Goal: Information Seeking & Learning: Learn about a topic

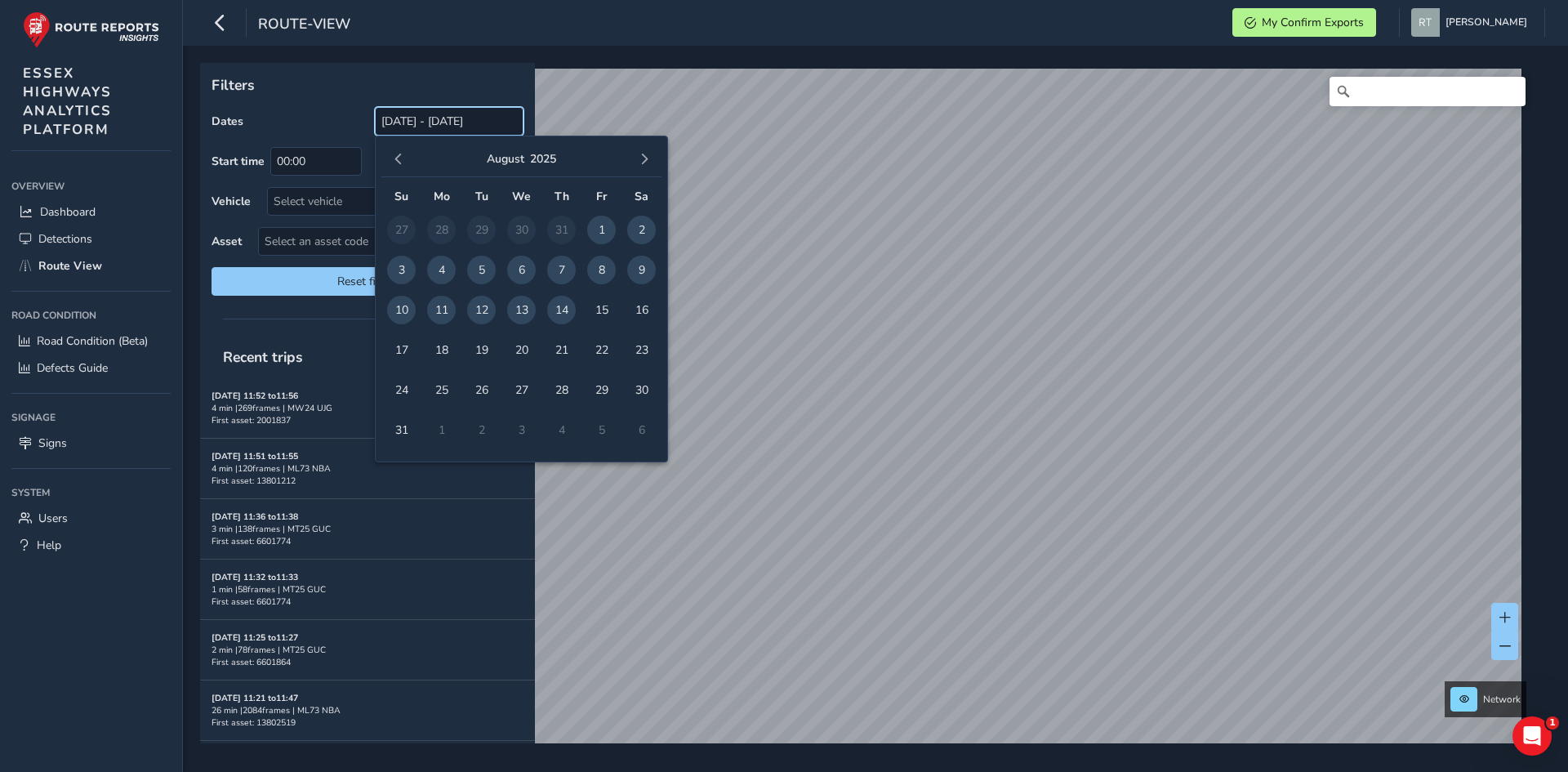
click at [461, 124] on input "[DATE] - [DATE]" at bounding box center [449, 121] width 148 height 28
click at [400, 154] on span "button" at bounding box center [399, 159] width 12 height 12
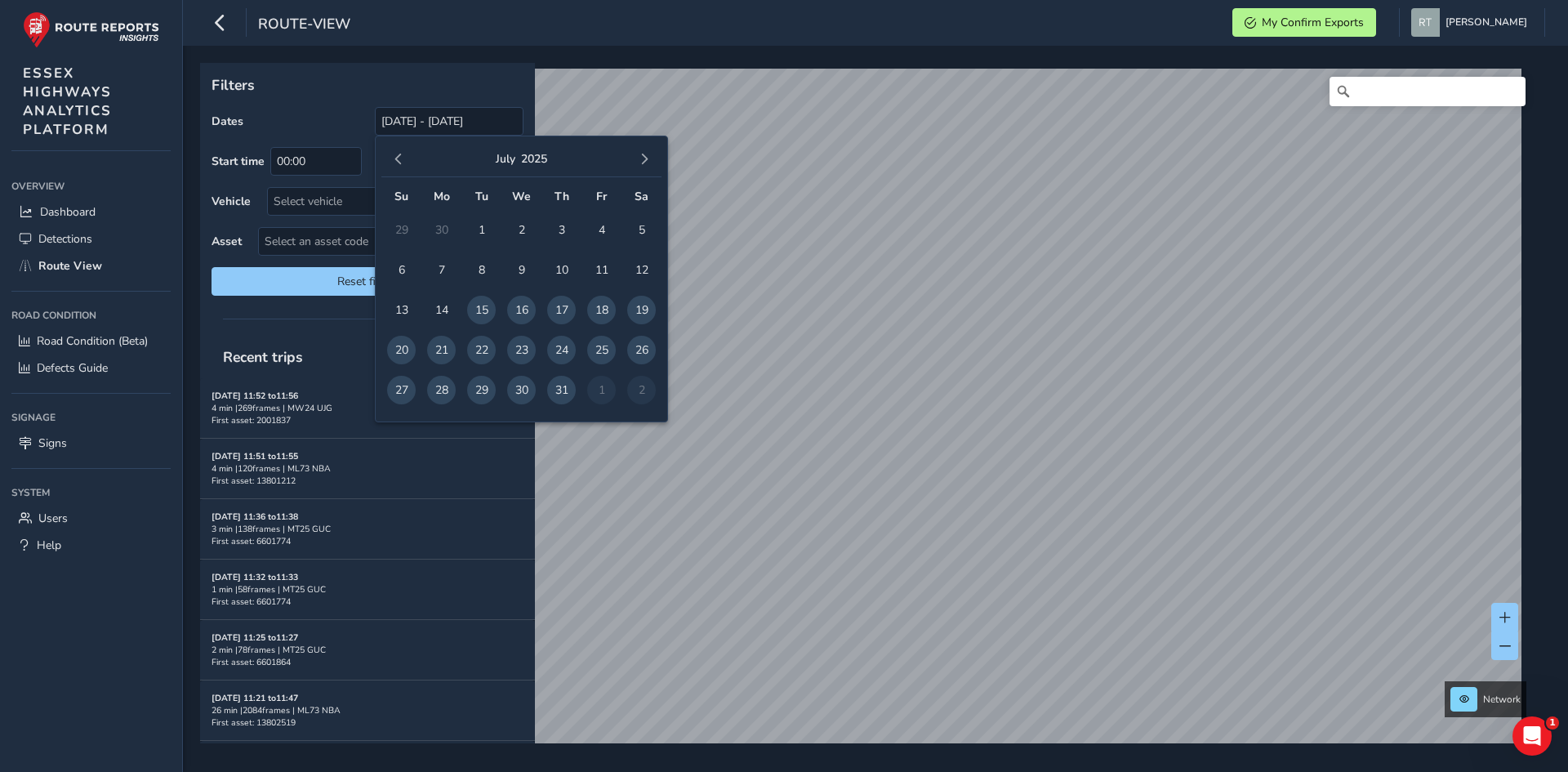
click at [400, 154] on span "button" at bounding box center [399, 159] width 12 height 12
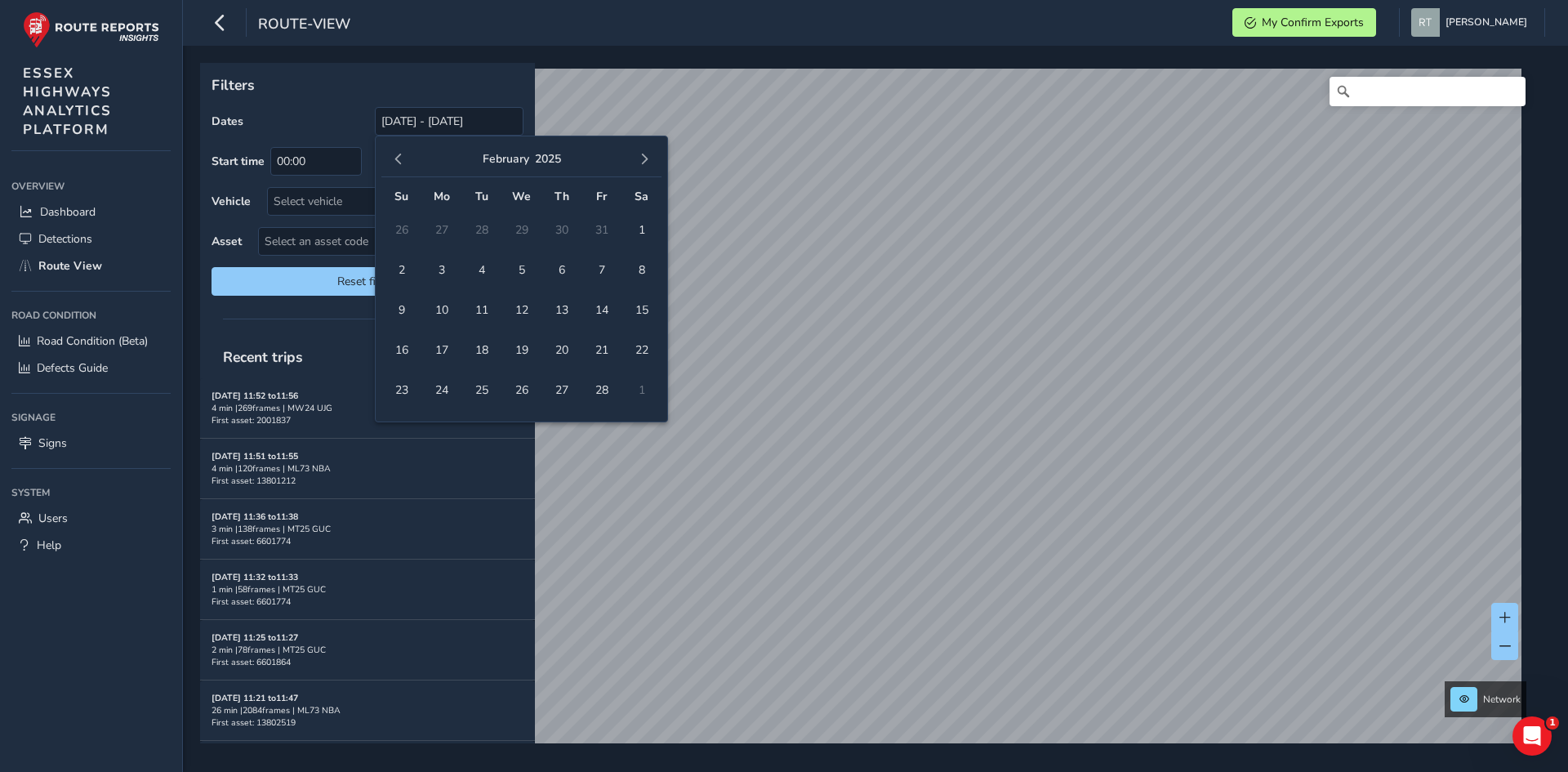
click at [400, 154] on span "button" at bounding box center [399, 159] width 12 height 12
click at [403, 153] on button "button" at bounding box center [398, 158] width 23 height 23
click at [402, 232] on span "1" at bounding box center [400, 229] width 28 height 28
click at [651, 166] on button "button" at bounding box center [643, 158] width 23 height 23
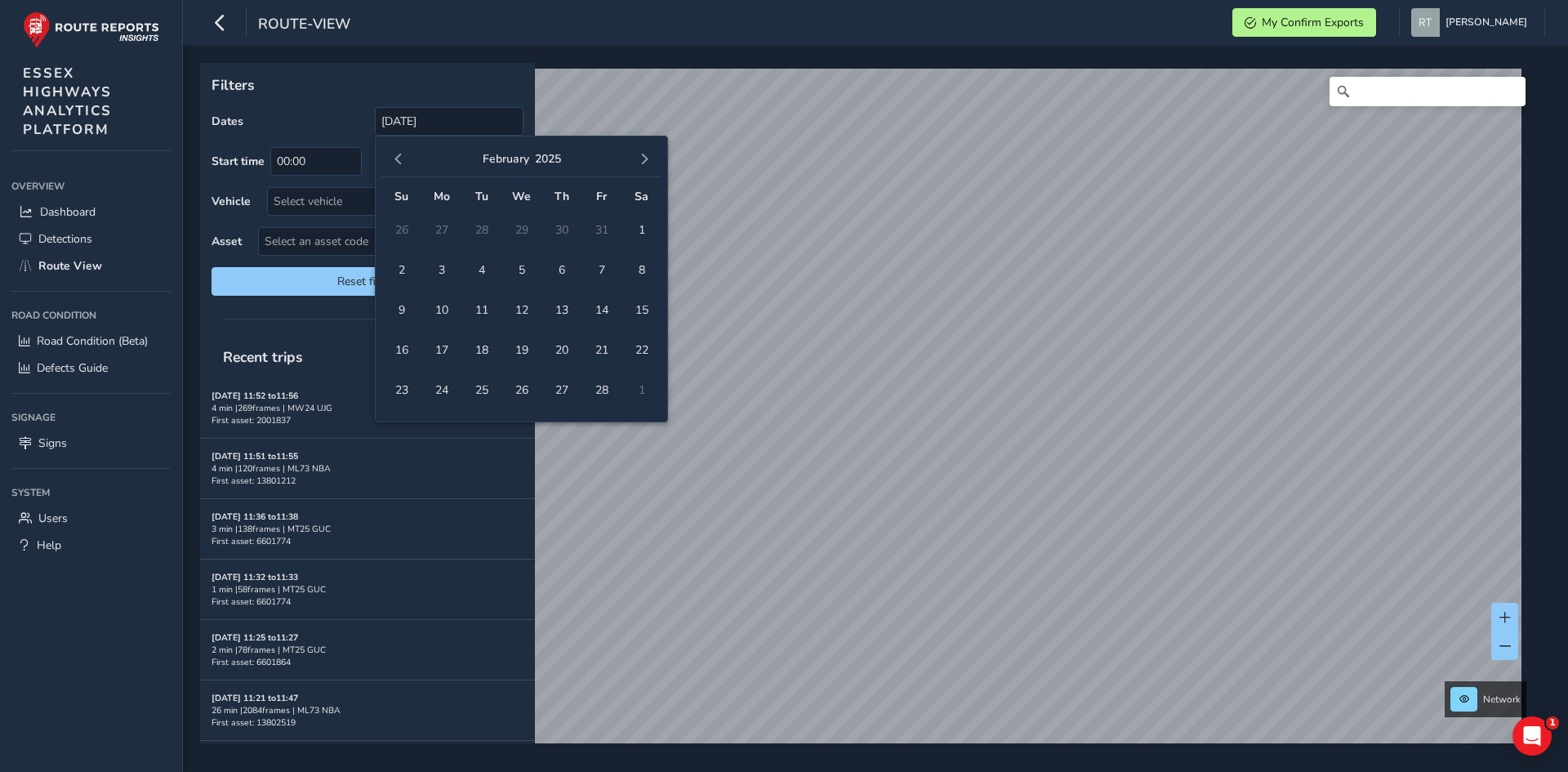
click at [651, 166] on button "button" at bounding box center [643, 158] width 23 height 23
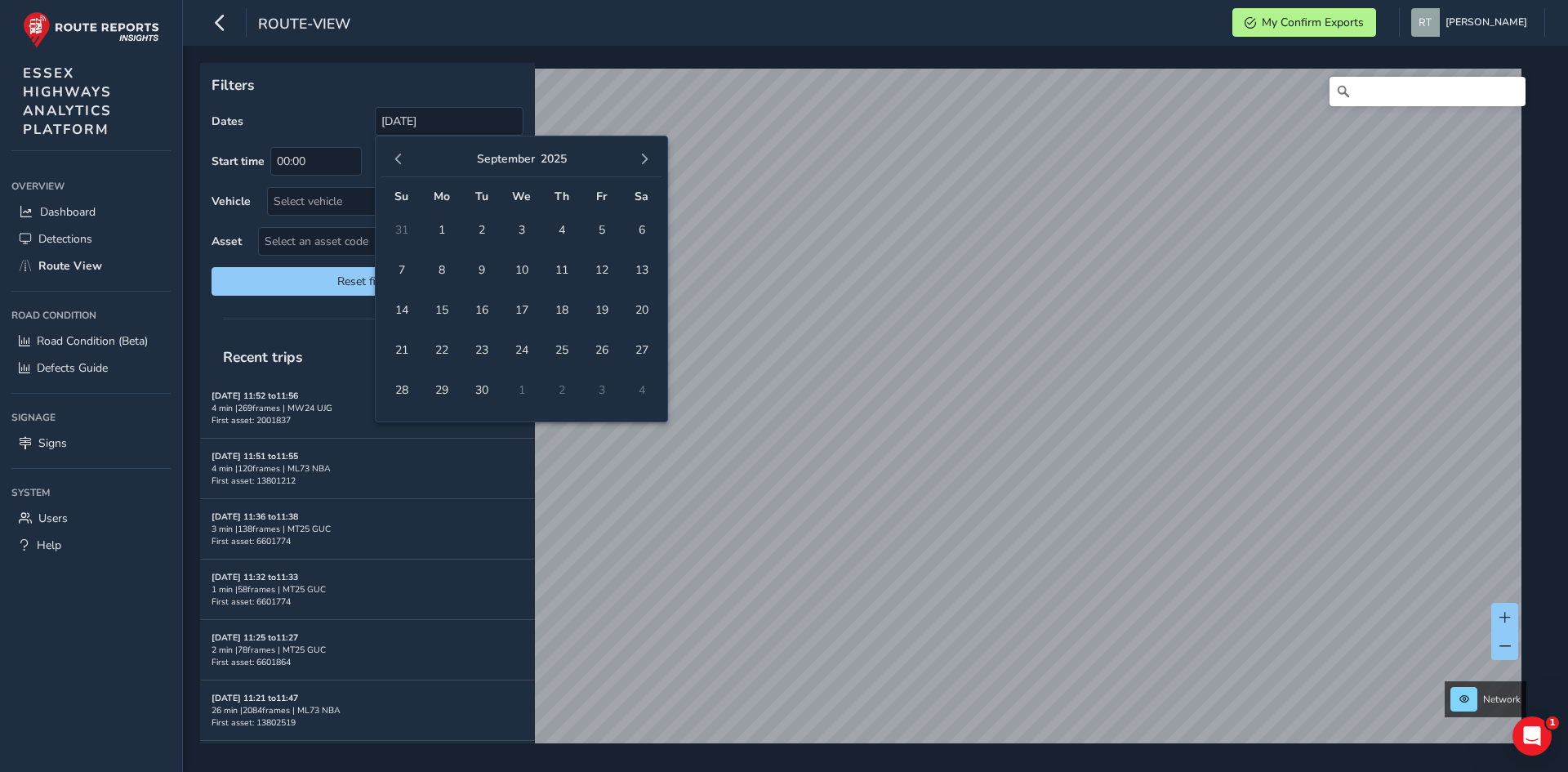
click at [651, 166] on button "button" at bounding box center [643, 158] width 23 height 23
click at [394, 158] on span "button" at bounding box center [399, 159] width 12 height 12
click at [637, 230] on span "6" at bounding box center [641, 229] width 28 height 28
type input "01/12/2024 - 06/09/2025"
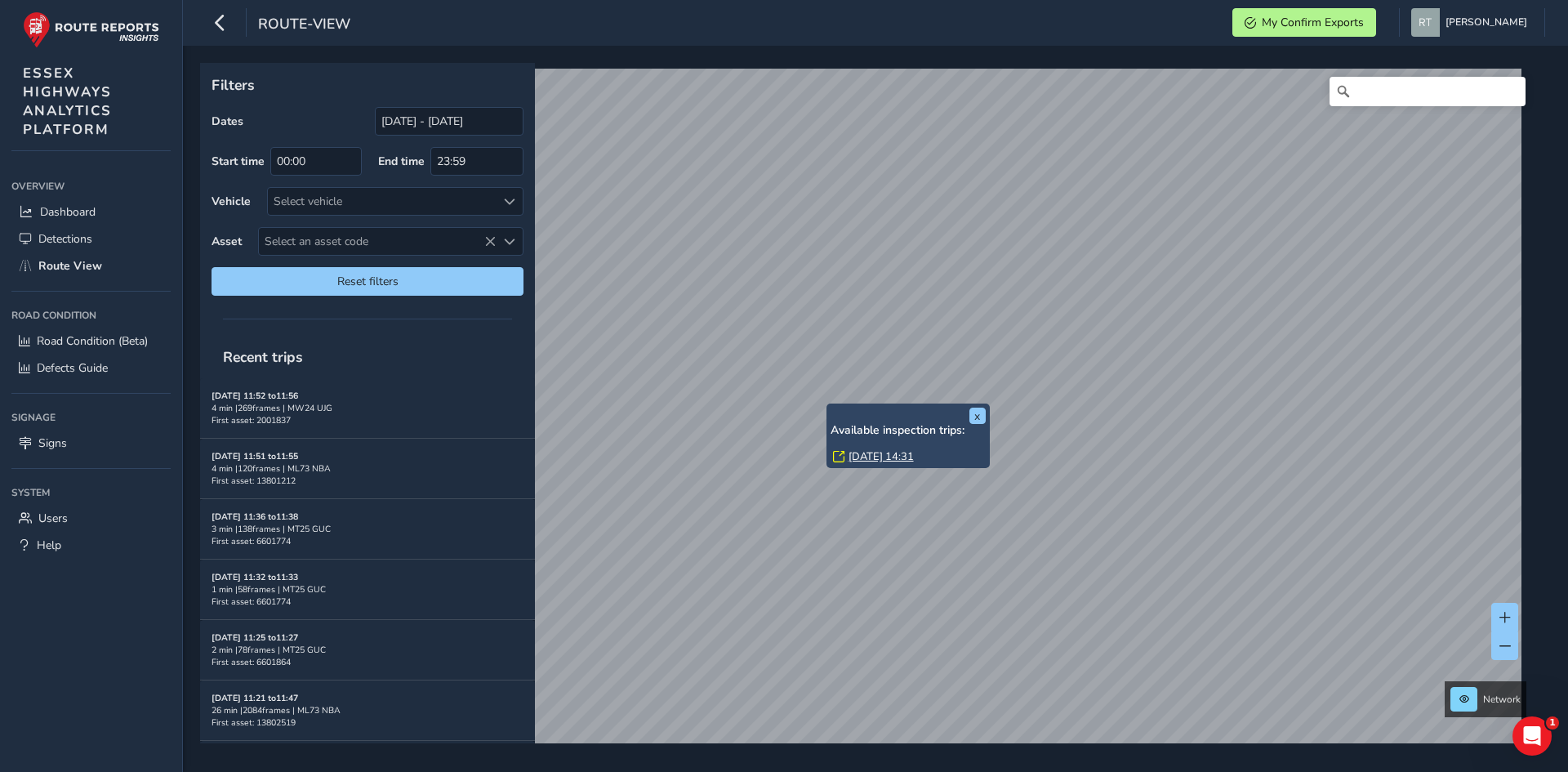
click at [870, 462] on link "Wed, 9 Jul, 14:31" at bounding box center [881, 457] width 66 height 15
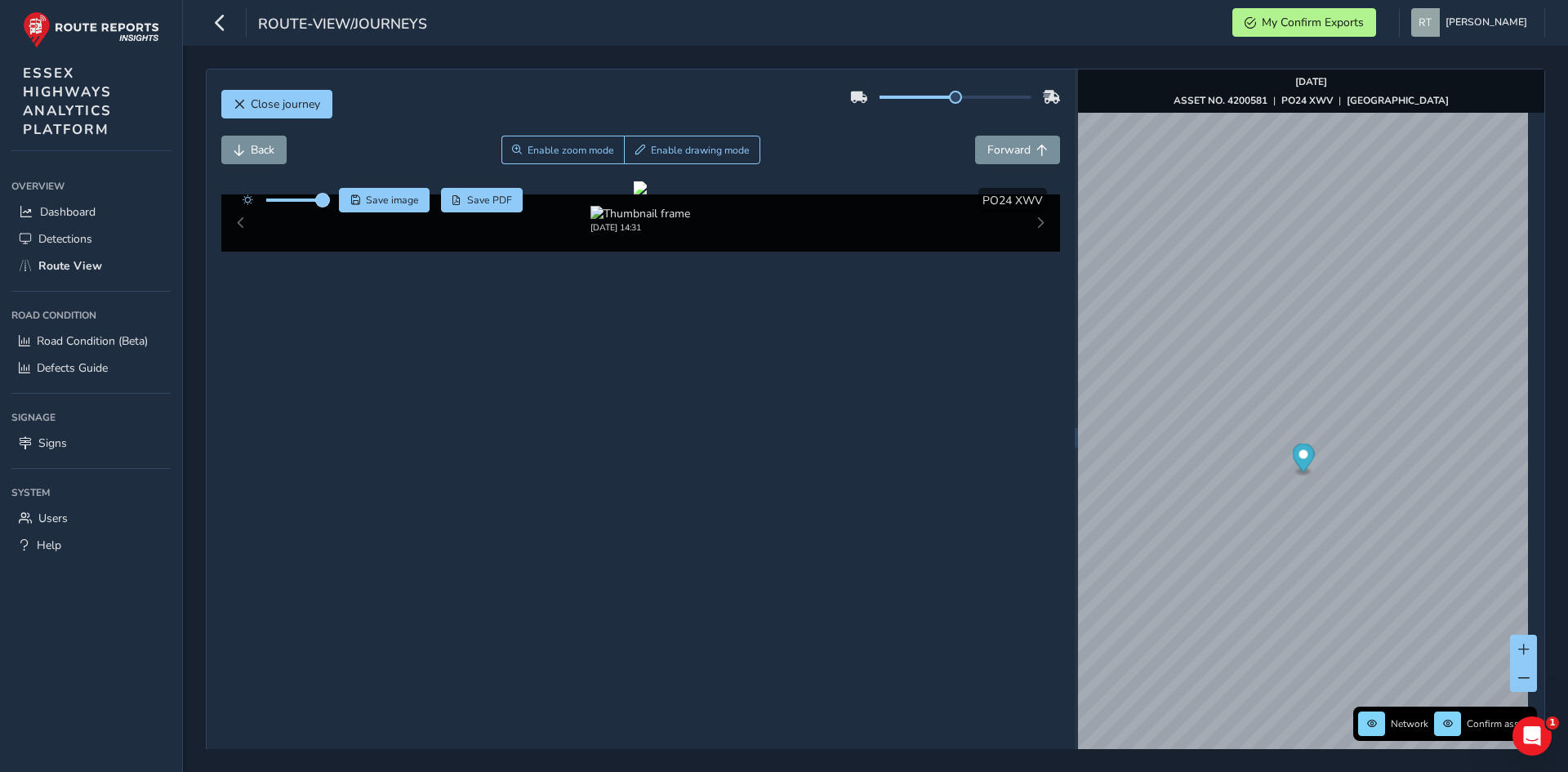
drag, startPoint x: 300, startPoint y: 204, endPoint x: 323, endPoint y: 204, distance: 23.0
click at [323, 204] on span at bounding box center [322, 200] width 13 height 13
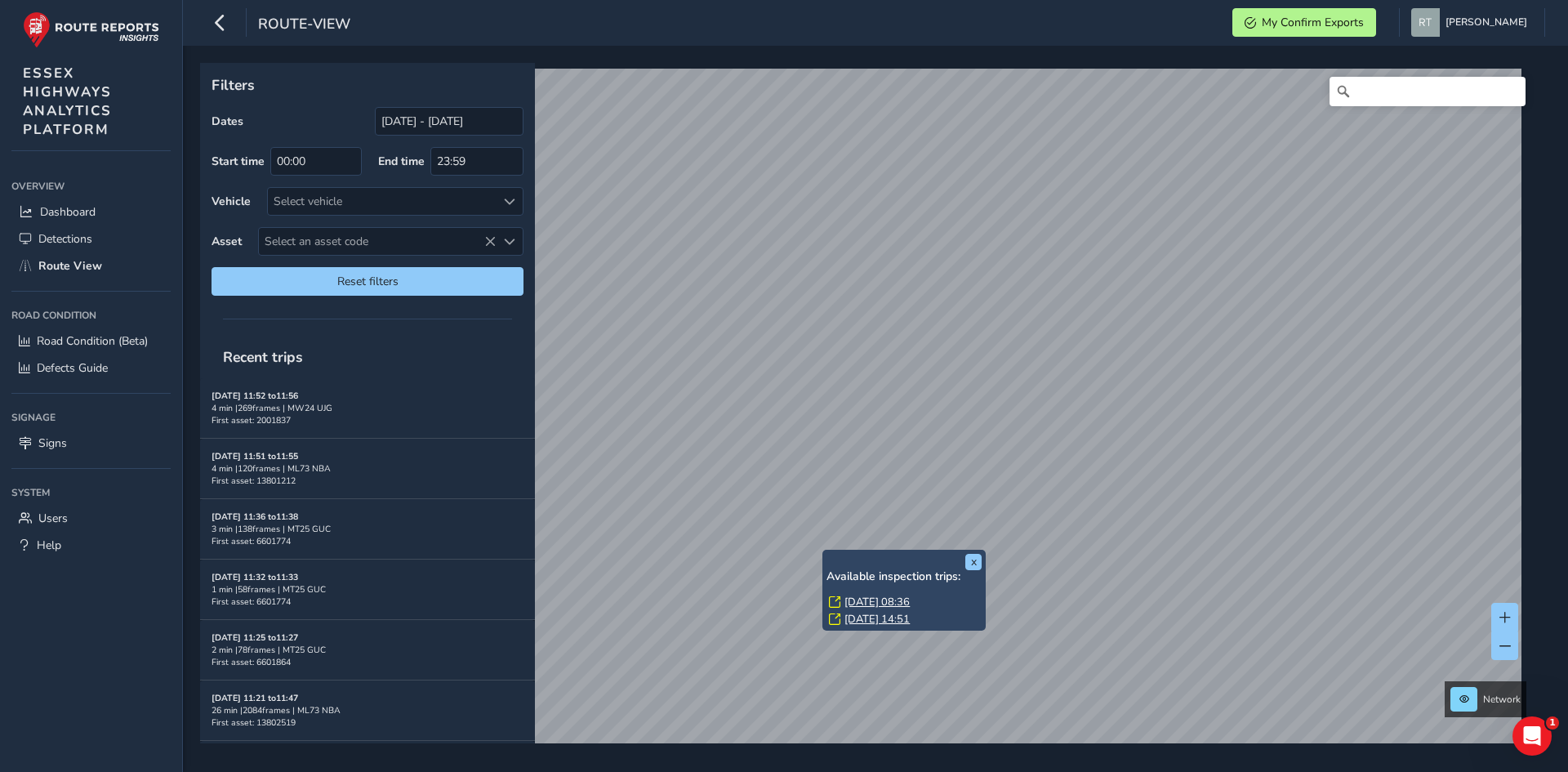
click at [862, 598] on link "[DATE] 08:36" at bounding box center [877, 602] width 66 height 15
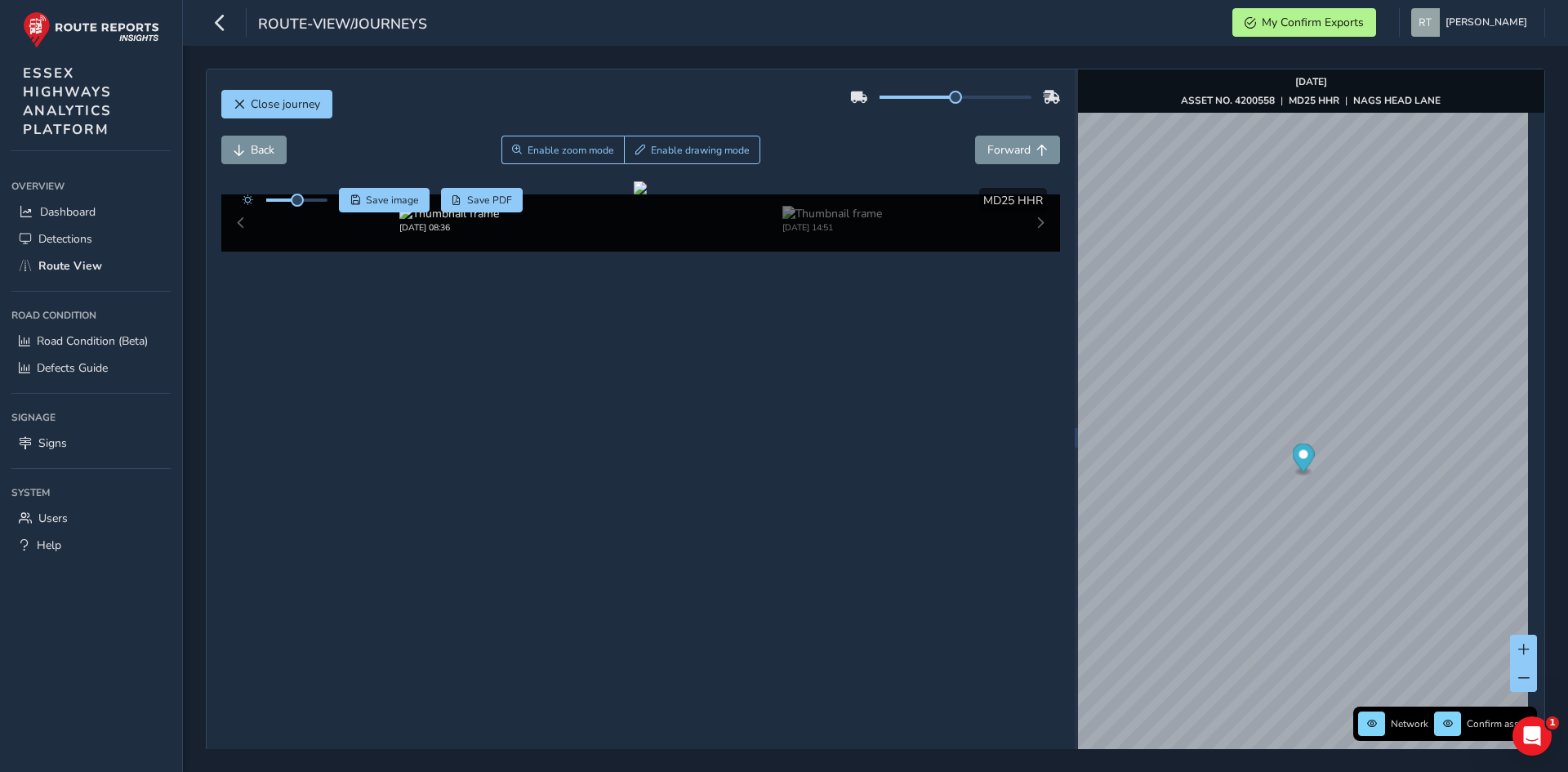
click at [1300, 463] on icon "Map marker" at bounding box center [1303, 457] width 22 height 28
drag, startPoint x: 300, startPoint y: 197, endPoint x: 348, endPoint y: 207, distance: 49.0
click at [348, 207] on div "Save image Save PDF" at bounding box center [379, 199] width 289 height 25
